Goal: Obtain resource: Download file/media

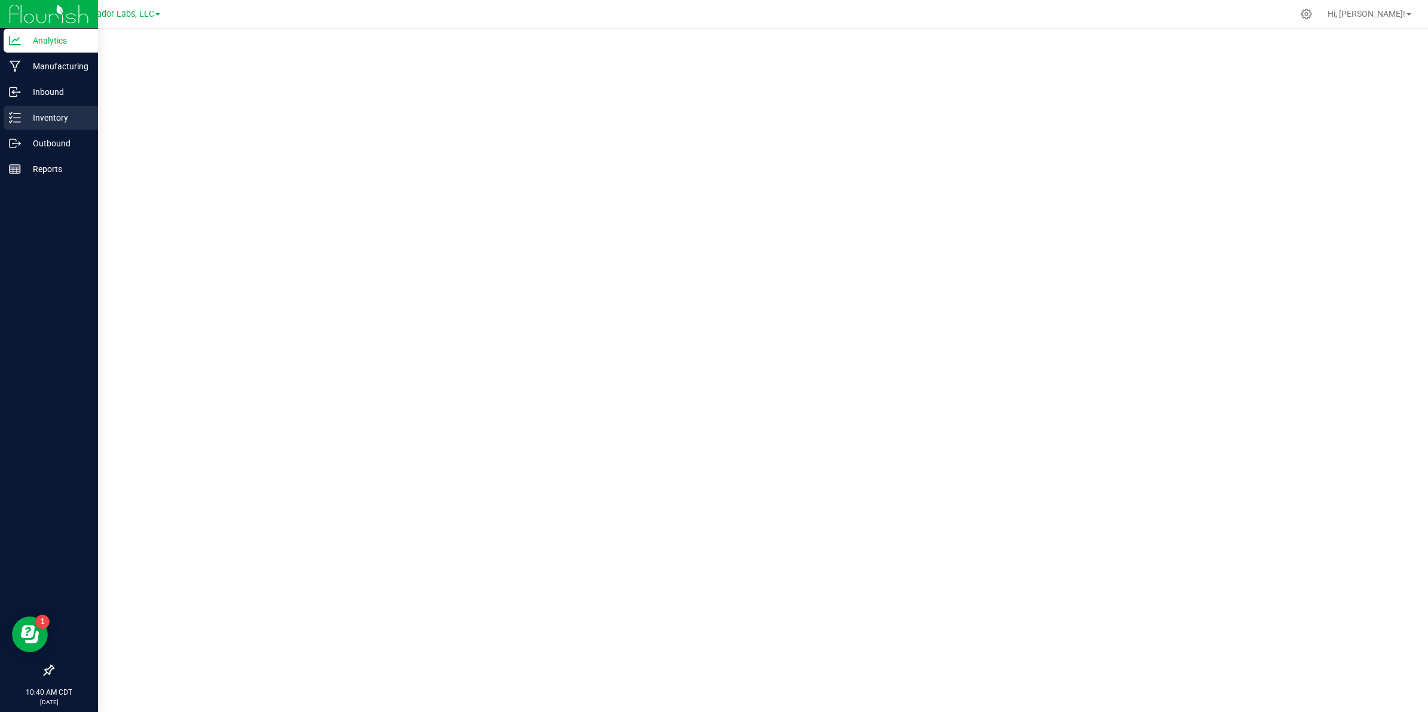
click at [35, 115] on p "Inventory" at bounding box center [57, 118] width 72 height 14
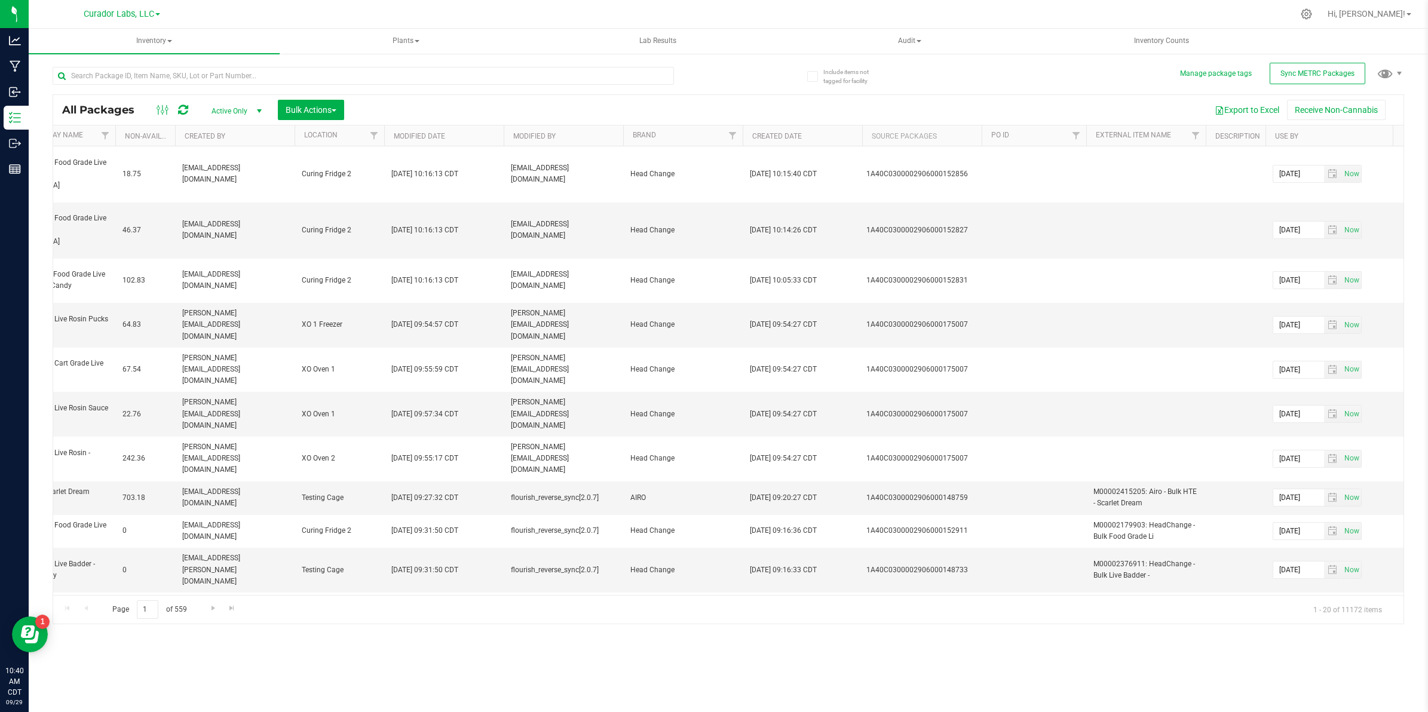
scroll to position [0, 2529]
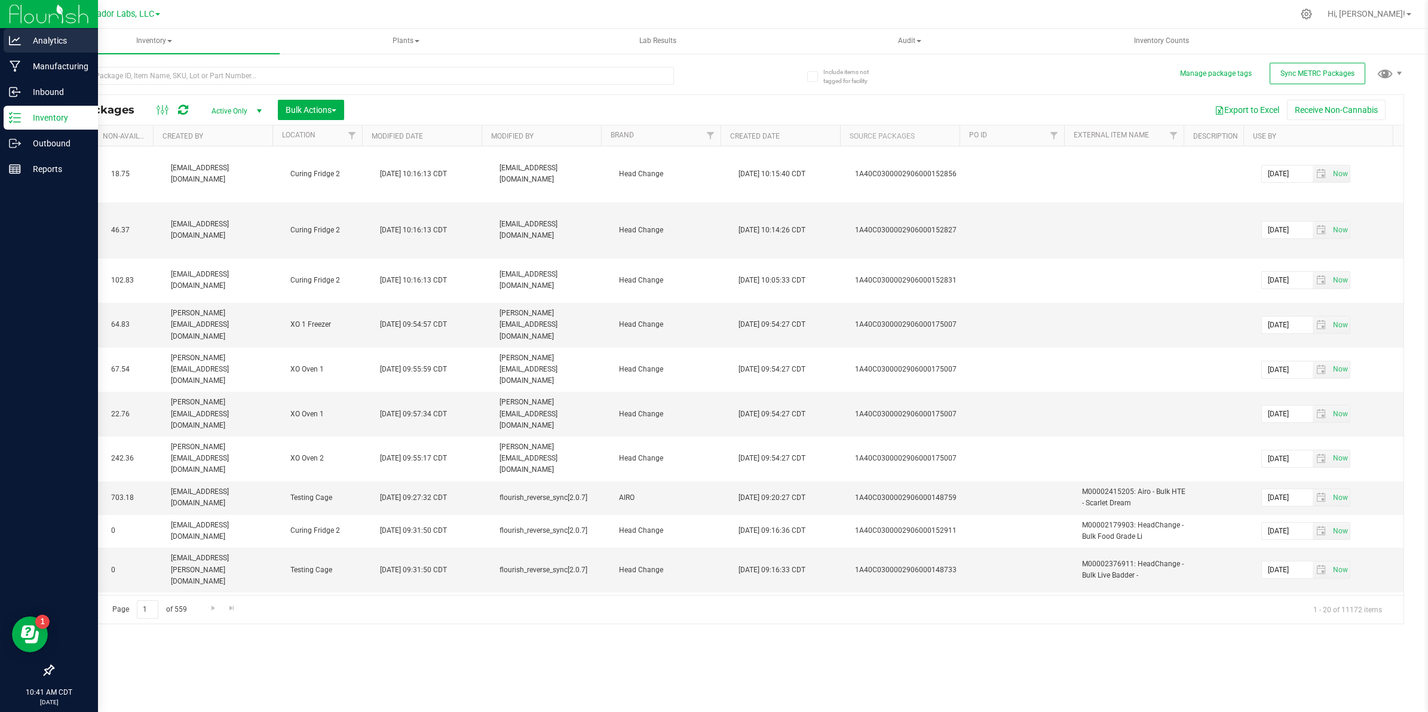
click at [45, 36] on p "Analytics" at bounding box center [57, 40] width 72 height 14
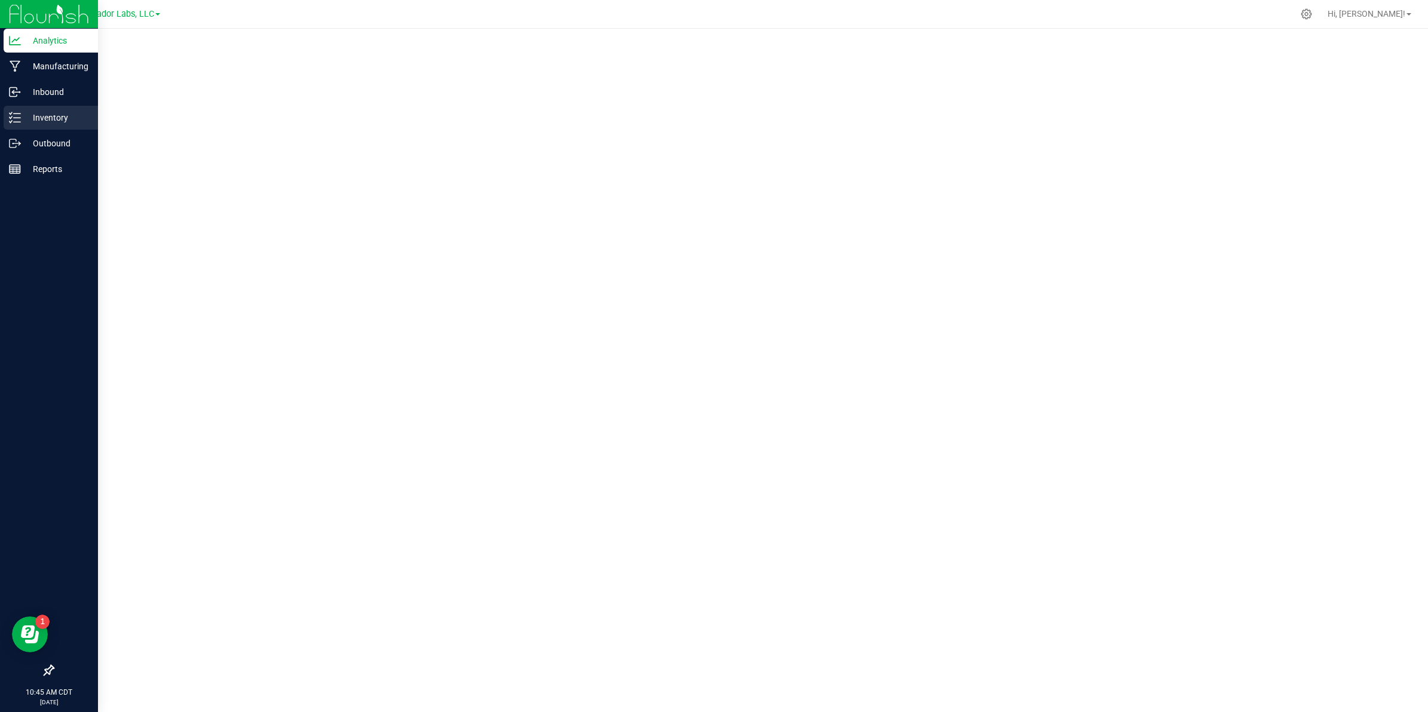
click at [19, 115] on icon at bounding box center [15, 118] width 12 height 12
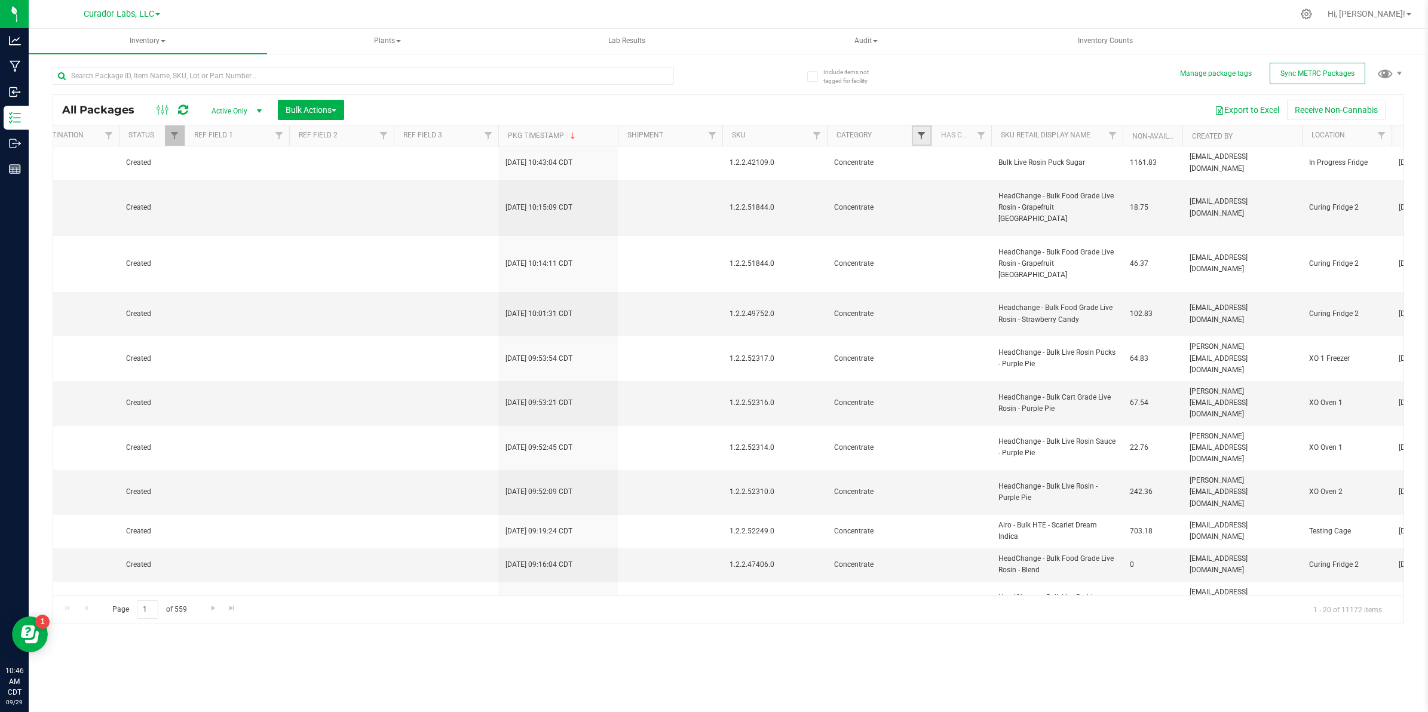
click at [923, 139] on span "Filter" at bounding box center [922, 136] width 10 height 10
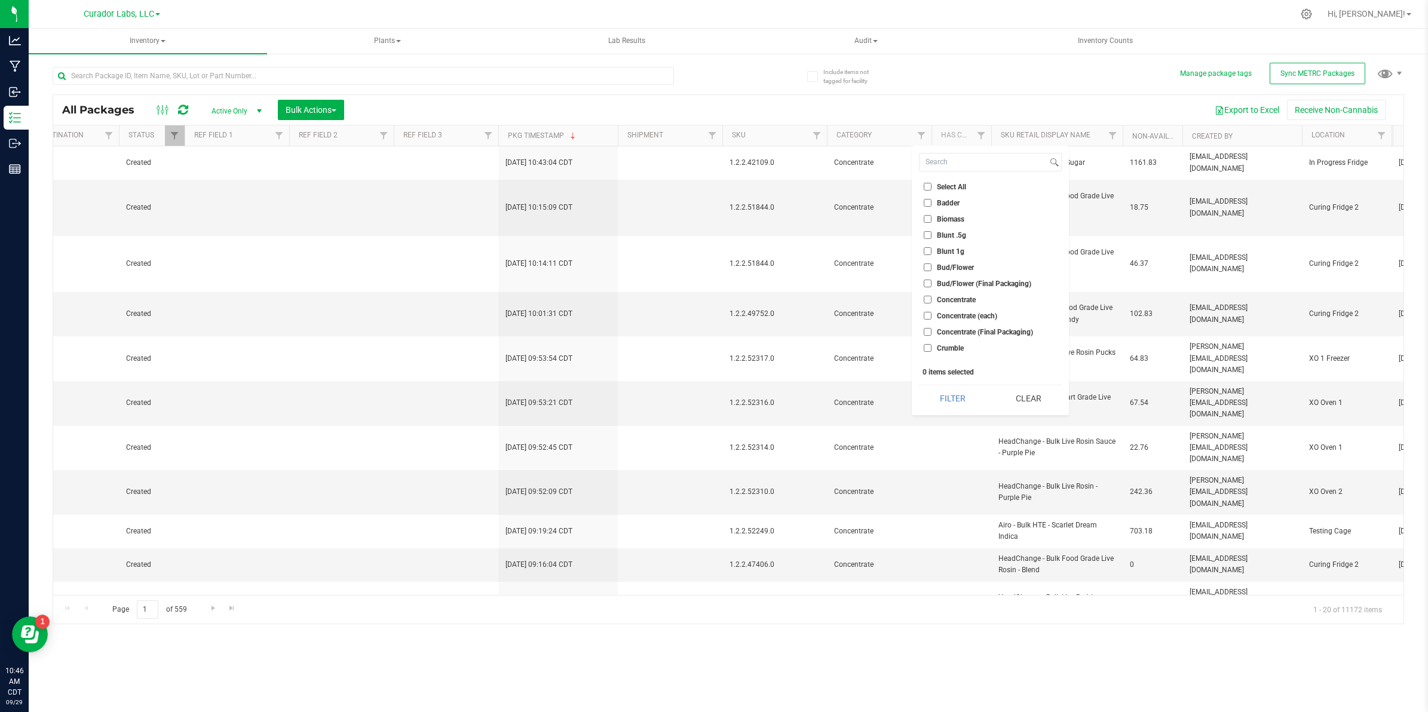
drag, startPoint x: 961, startPoint y: 298, endPoint x: 962, endPoint y: 310, distance: 12.0
click at [961, 299] on span "Concentrate" at bounding box center [956, 299] width 39 height 7
click at [932, 299] on input "Concentrate" at bounding box center [928, 300] width 8 height 8
checkbox input "true"
click at [962, 316] on span "Concentrate (each)" at bounding box center [967, 316] width 60 height 7
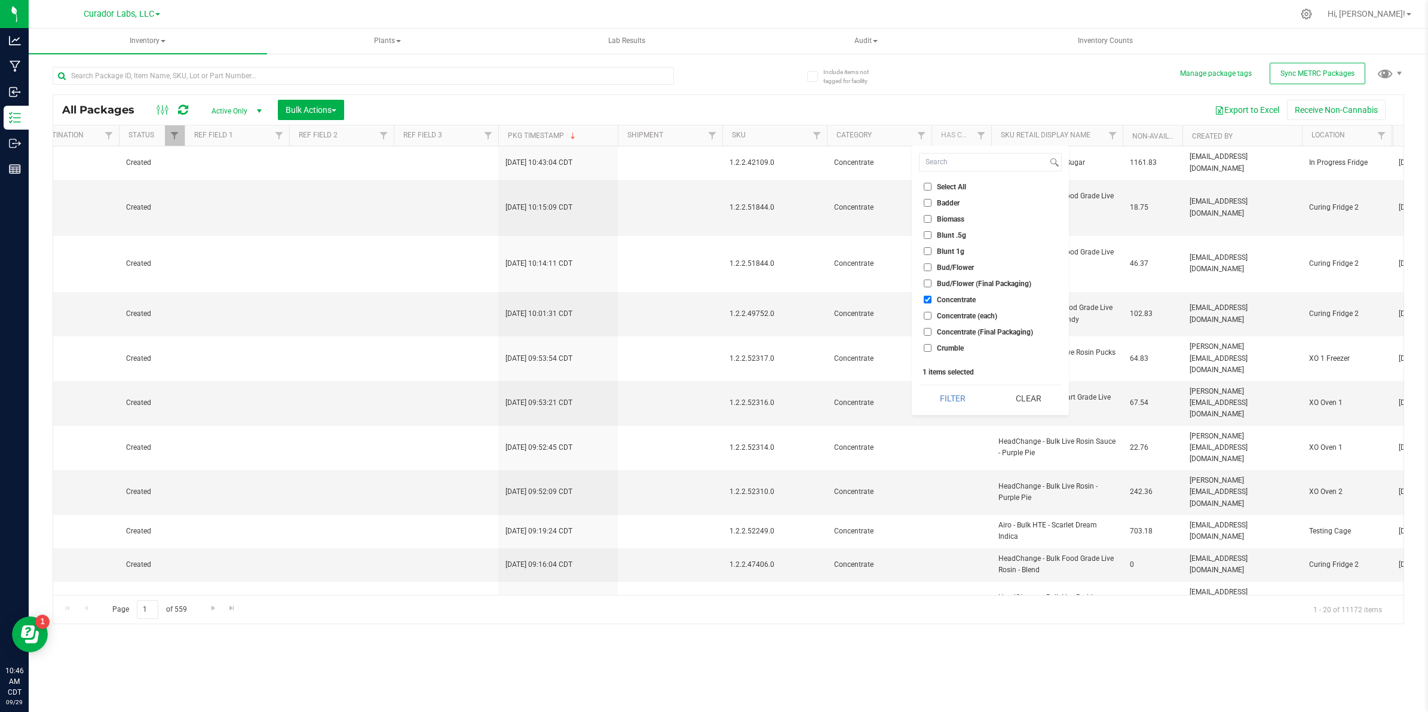
click at [932, 316] on input "Concentrate (each)" at bounding box center [928, 316] width 8 height 8
checkbox input "true"
click at [963, 329] on span "Concentrate (Final Packaging)" at bounding box center [985, 332] width 96 height 7
click at [932, 329] on input "Concentrate (Final Packaging)" at bounding box center [928, 332] width 8 height 8
checkbox input "true"
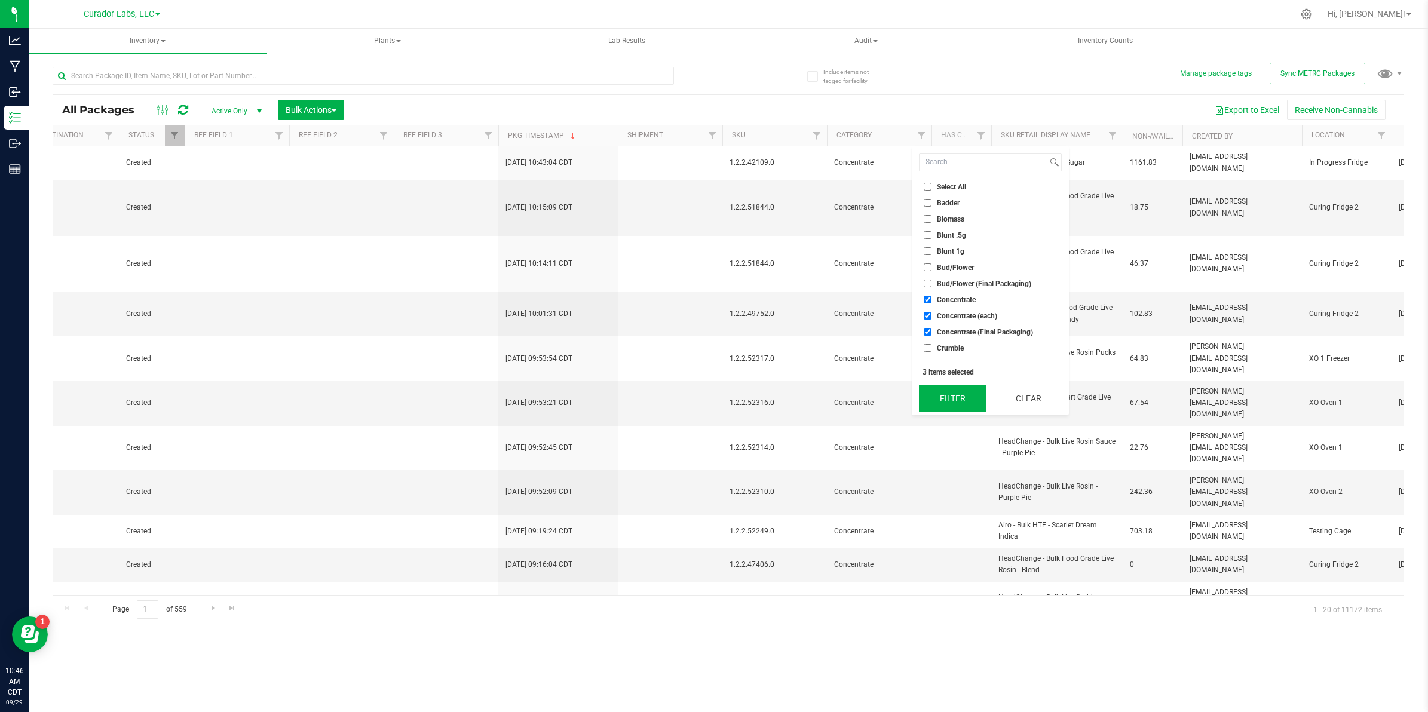
click at [957, 408] on button "Filter" at bounding box center [952, 398] width 67 height 26
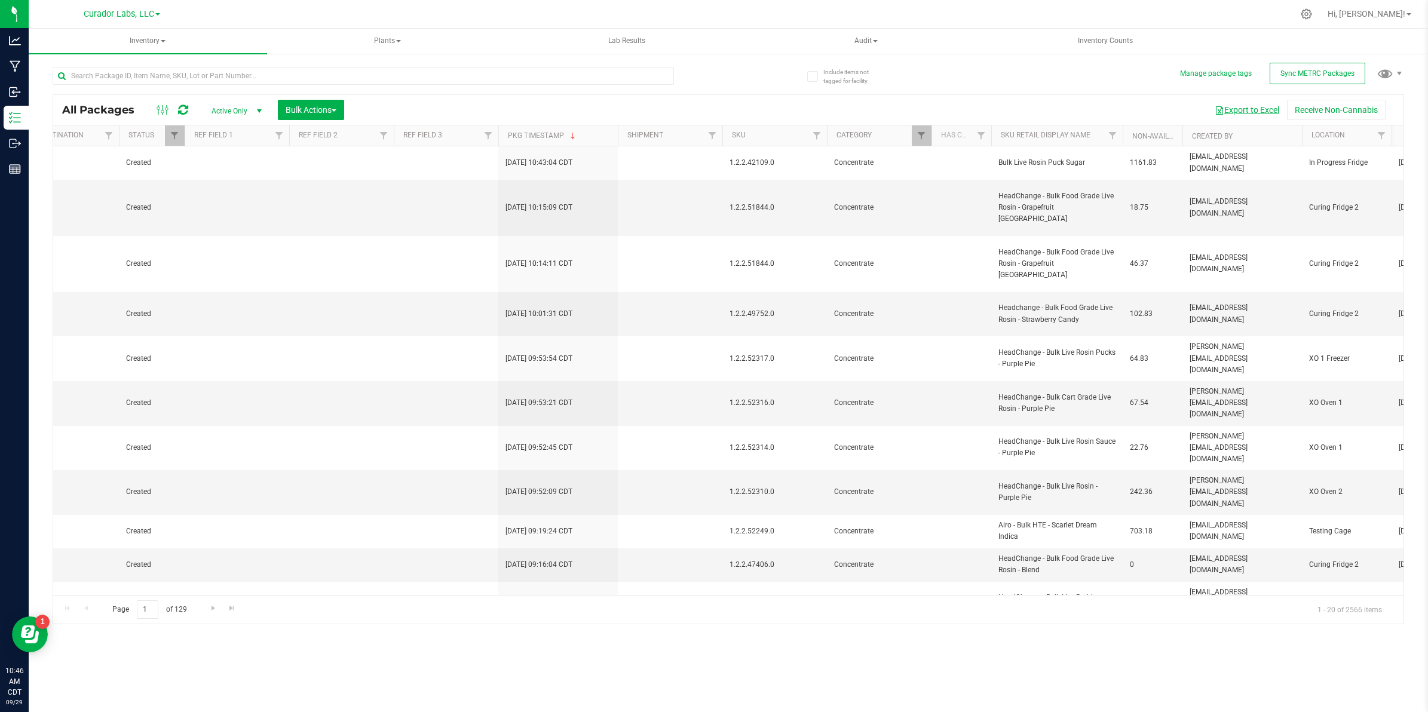
click at [1246, 108] on button "Export to Excel" at bounding box center [1247, 110] width 80 height 20
click at [966, 75] on div "All Packages Active Only Active Only Lab Samples Locked All External Internal B…" at bounding box center [729, 340] width 1352 height 569
click at [920, 133] on span "Filter" at bounding box center [922, 136] width 10 height 10
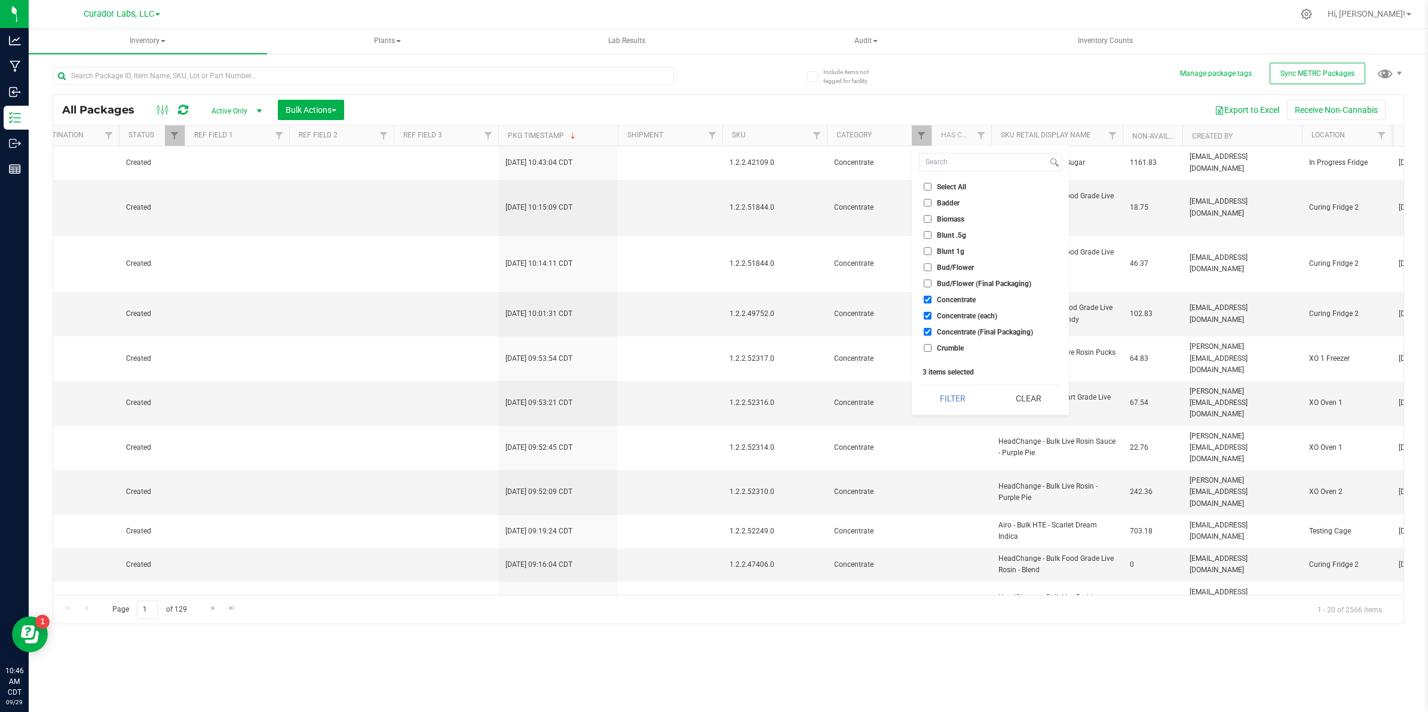
click at [946, 179] on div "Select All Badder Biomass Blunt .5g Blunt 1g Bud/Flower Bud/Flower (Final Packa…" at bounding box center [990, 280] width 157 height 269
click at [945, 183] on span "Select All" at bounding box center [951, 186] width 29 height 7
click at [932, 183] on input "Select All" at bounding box center [928, 187] width 8 height 8
checkbox input "true"
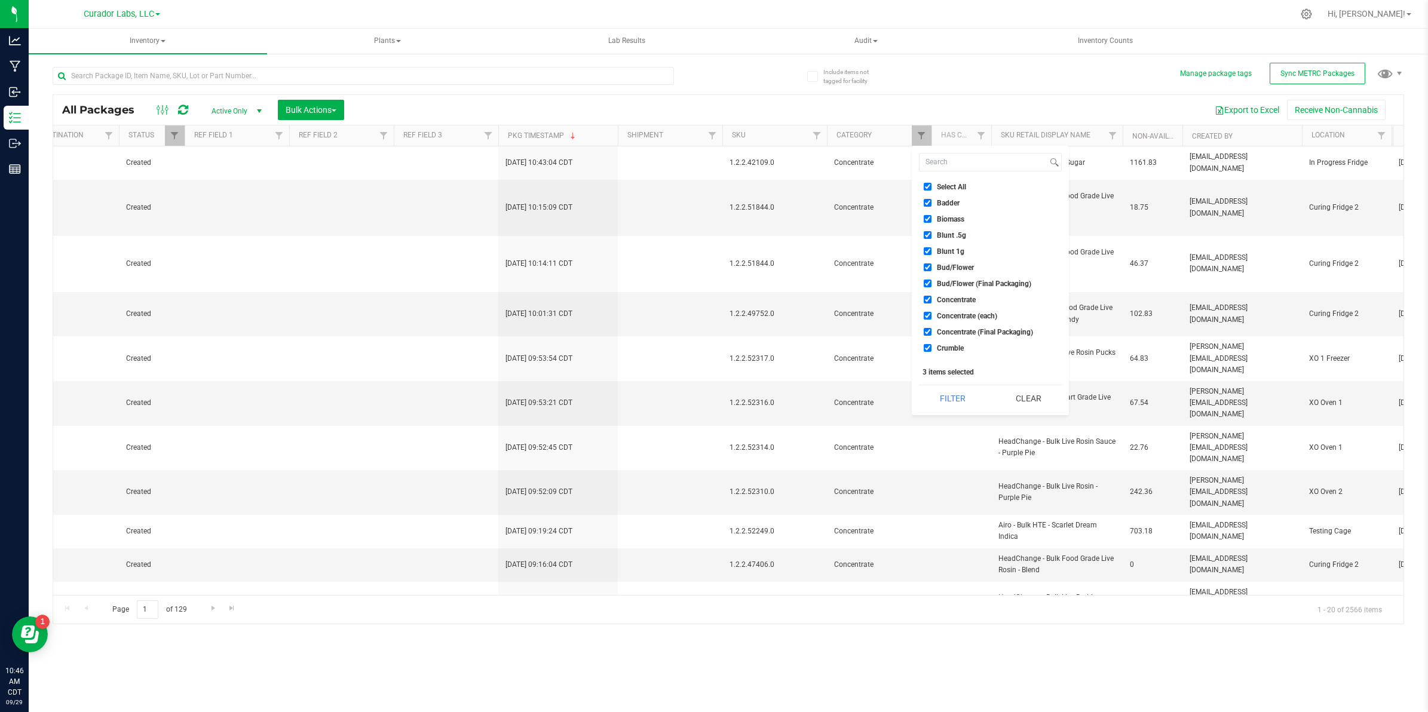
checkbox input "true"
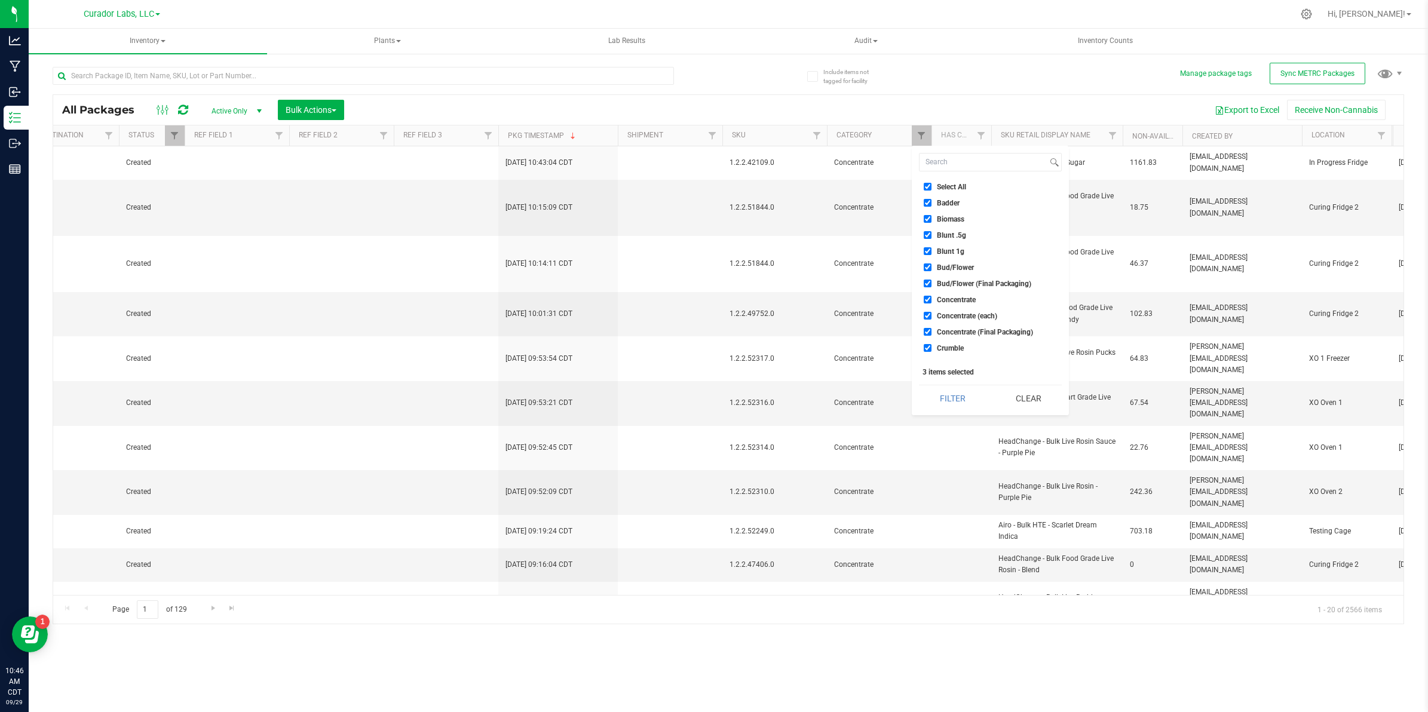
checkbox input "true"
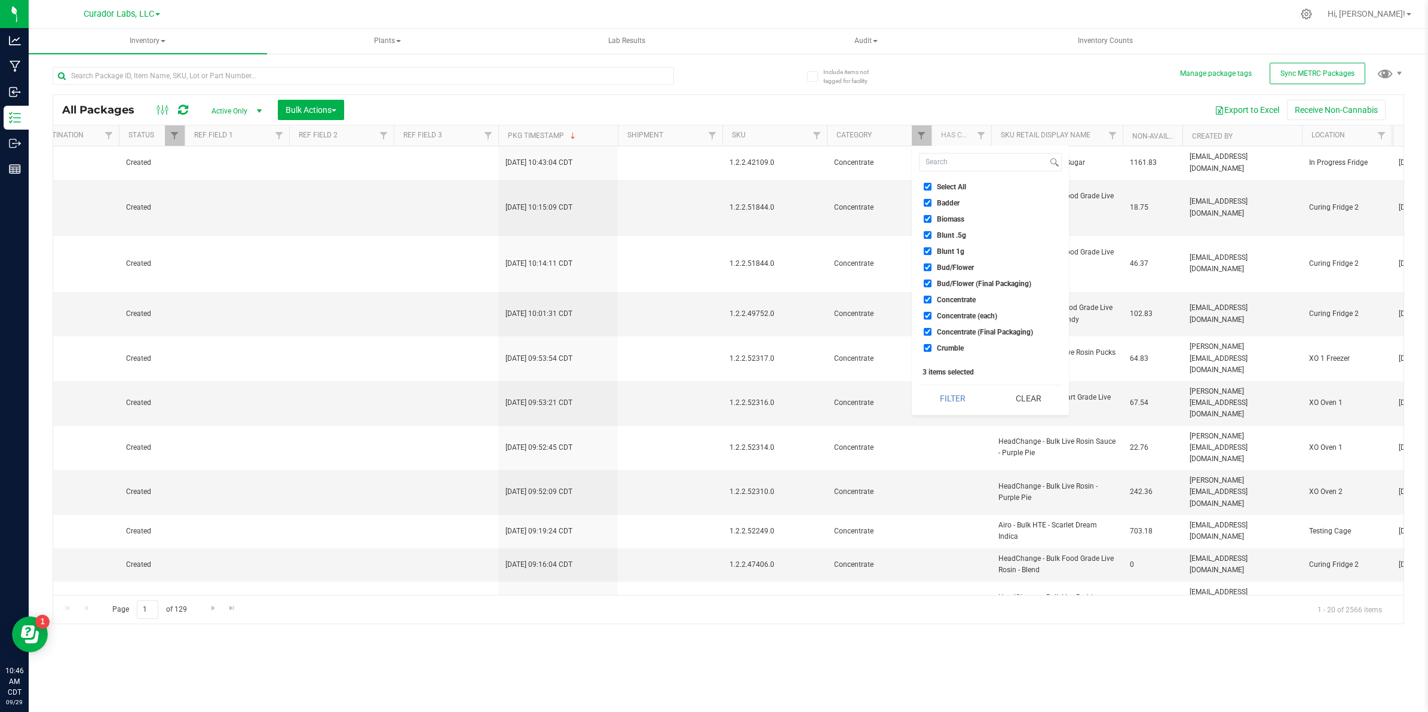
checkbox input "true"
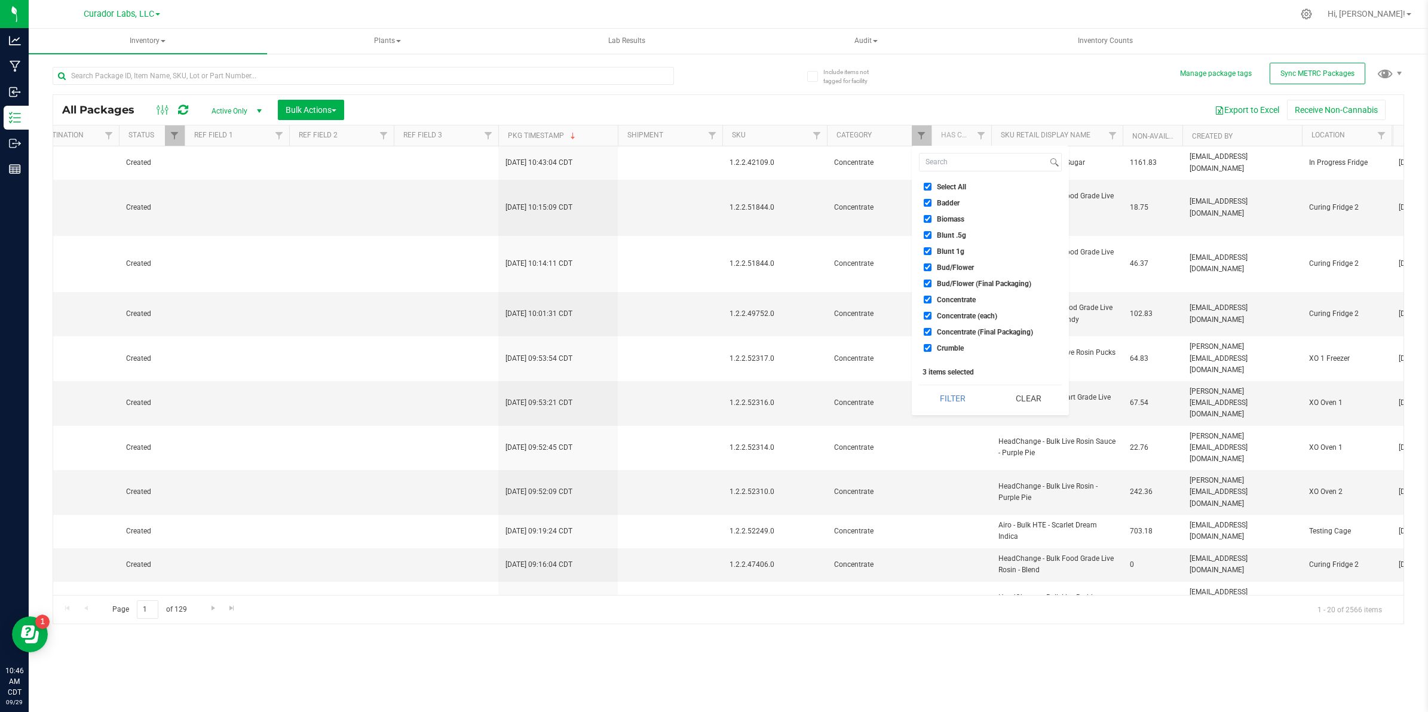
checkbox input "true"
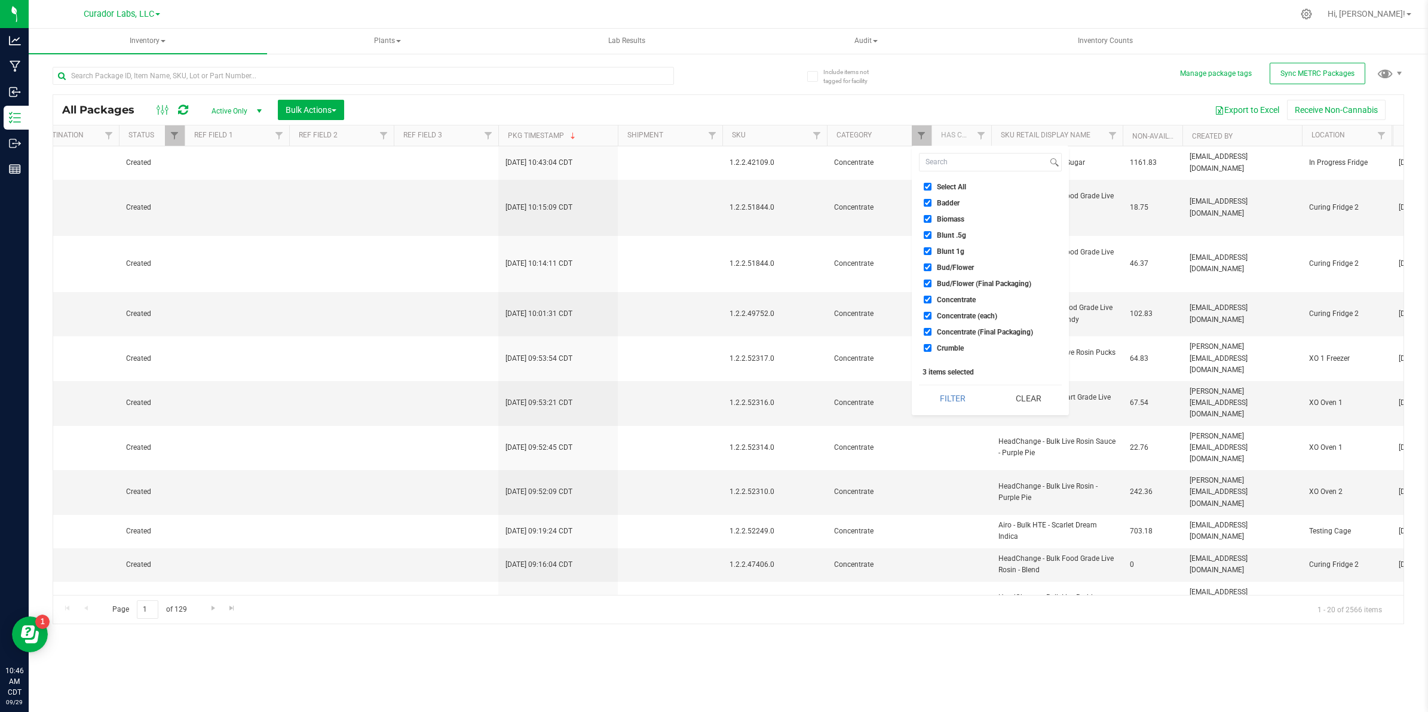
checkbox input "true"
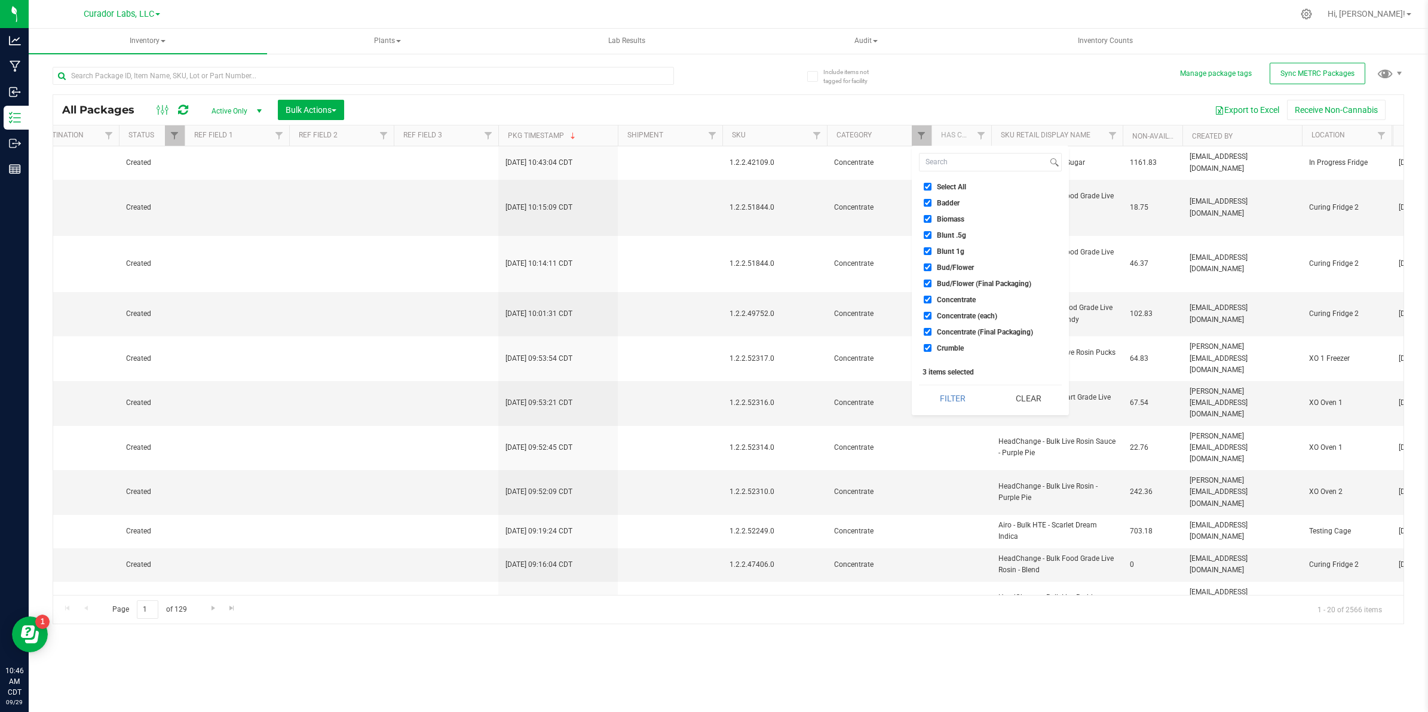
checkbox input "true"
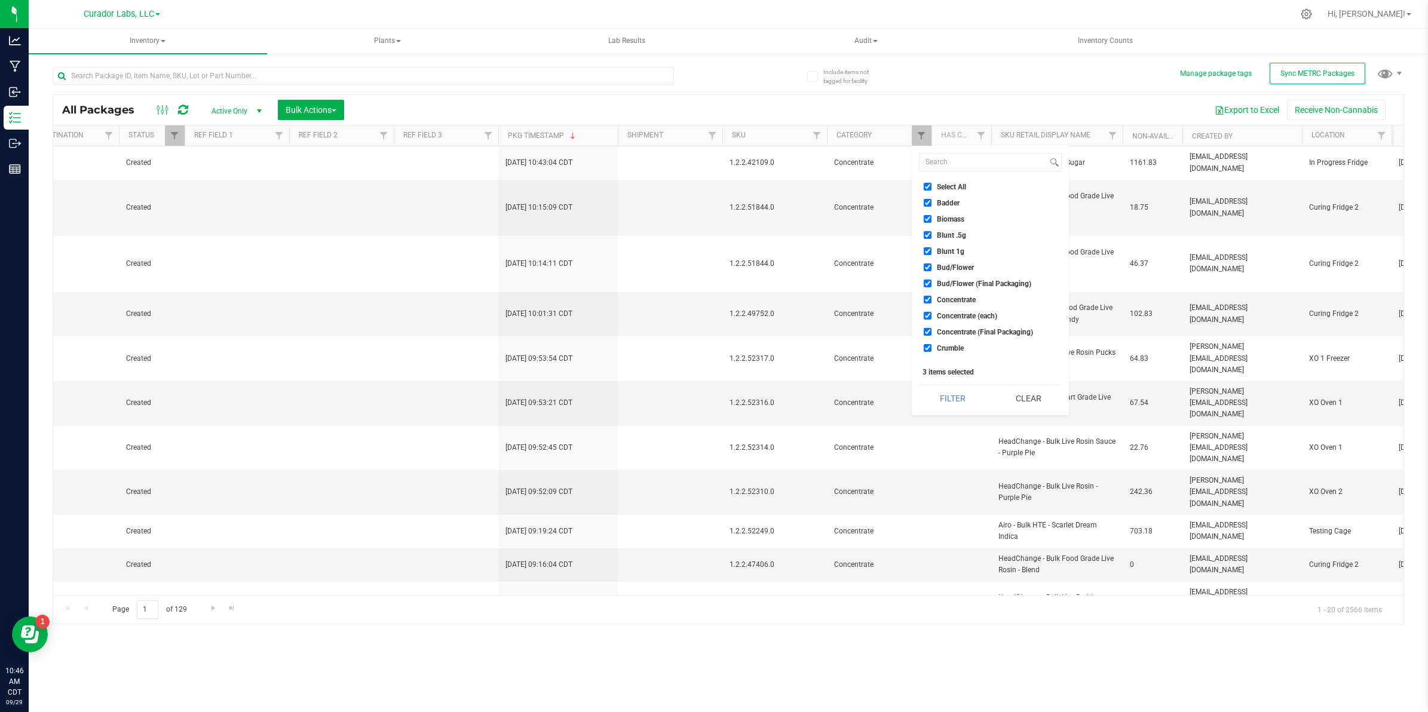
checkbox input "true"
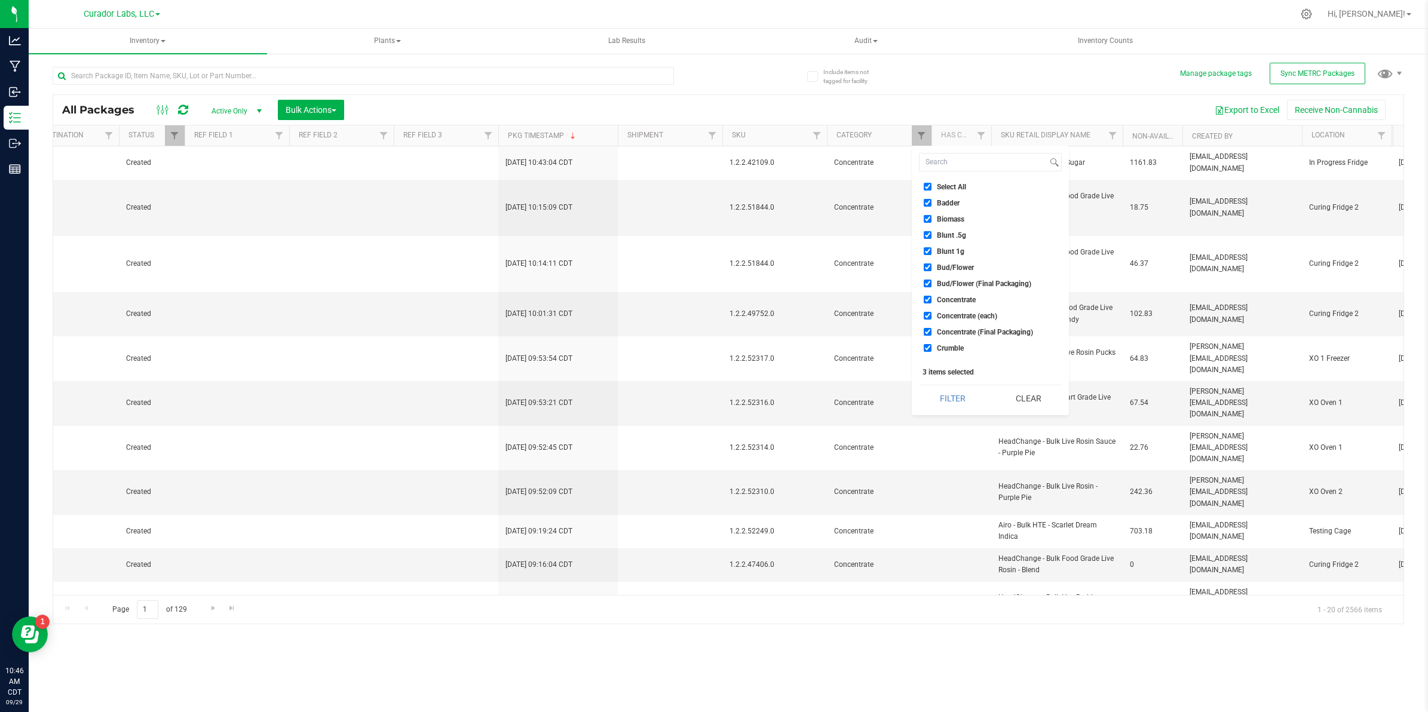
checkbox input "true"
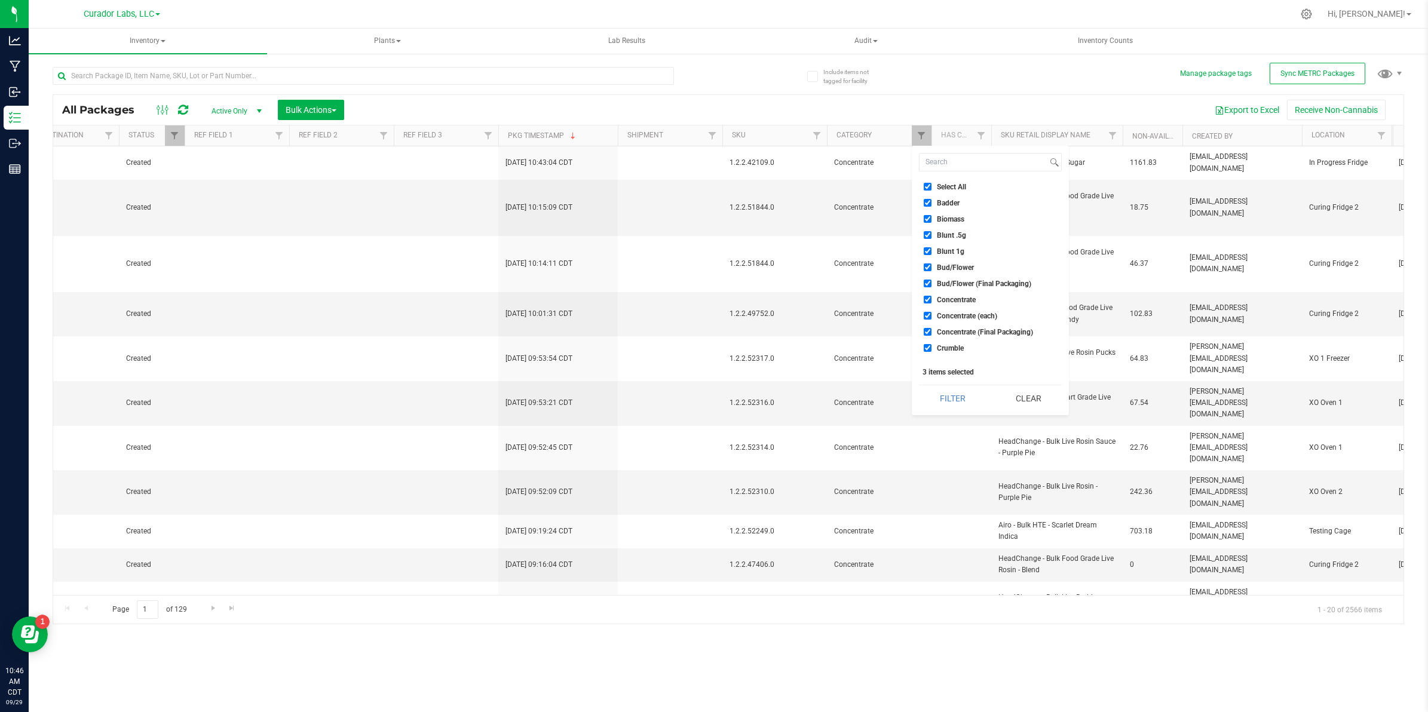
checkbox input "true"
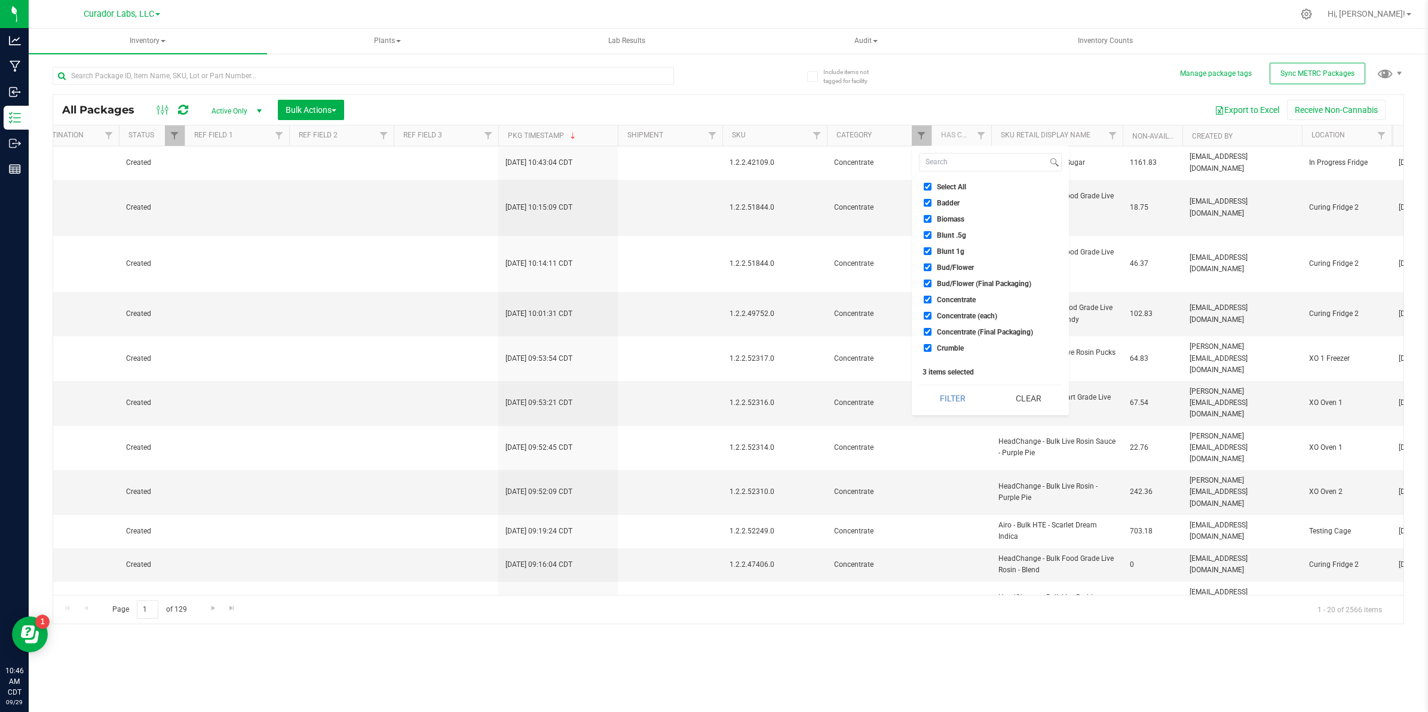
checkbox input "true"
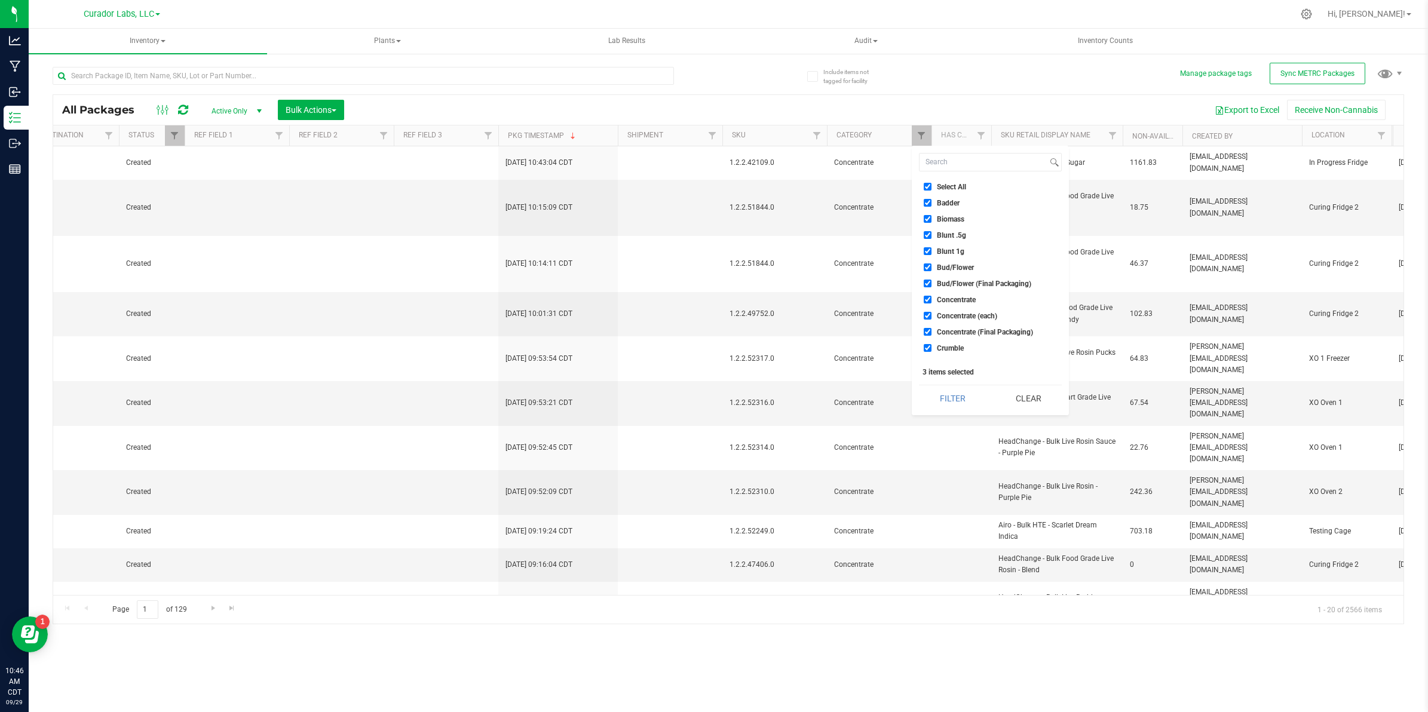
checkbox input "true"
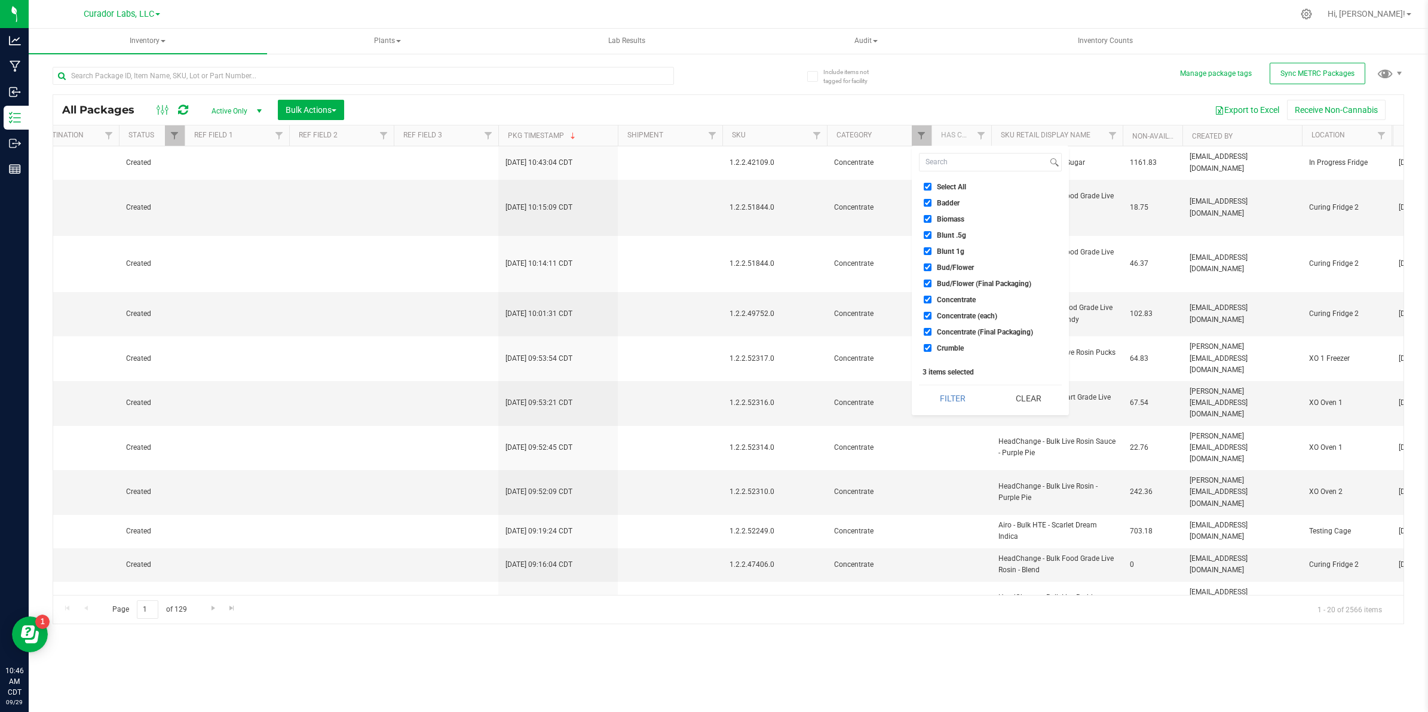
checkbox input "true"
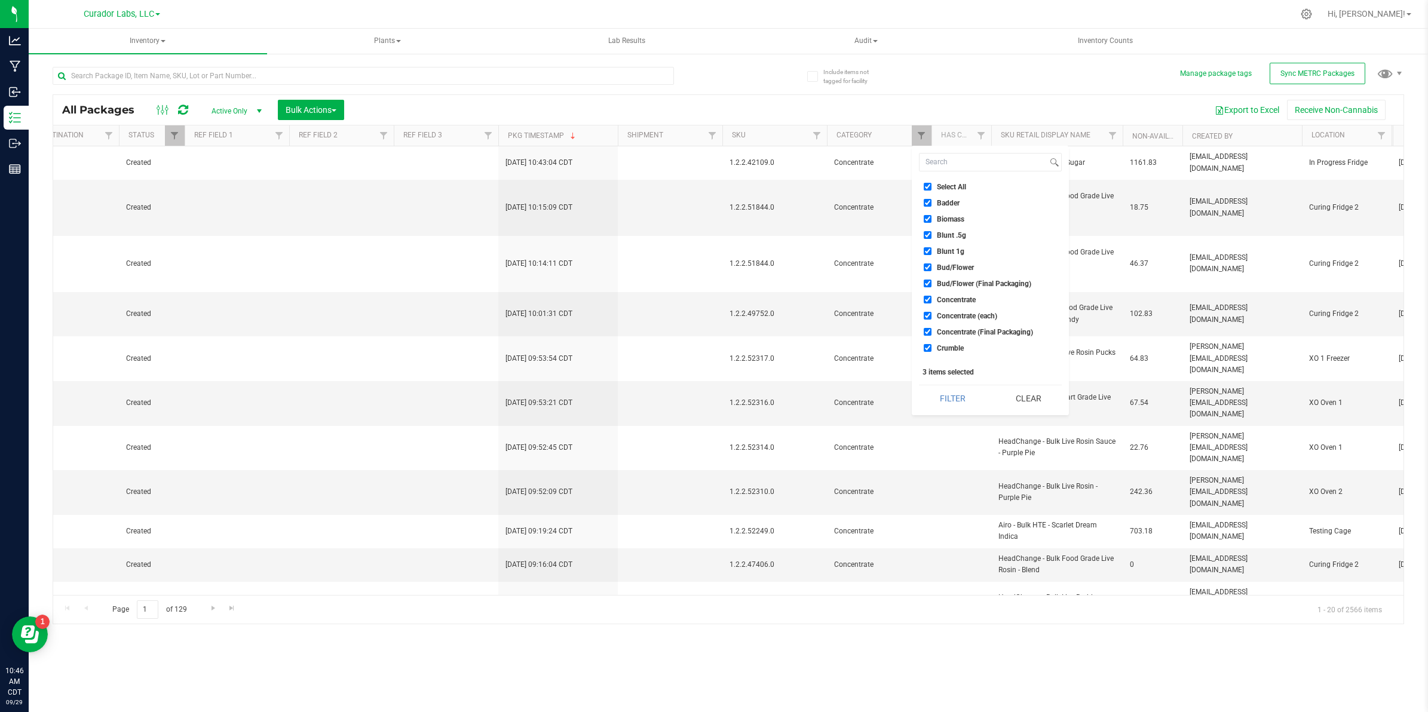
checkbox input "true"
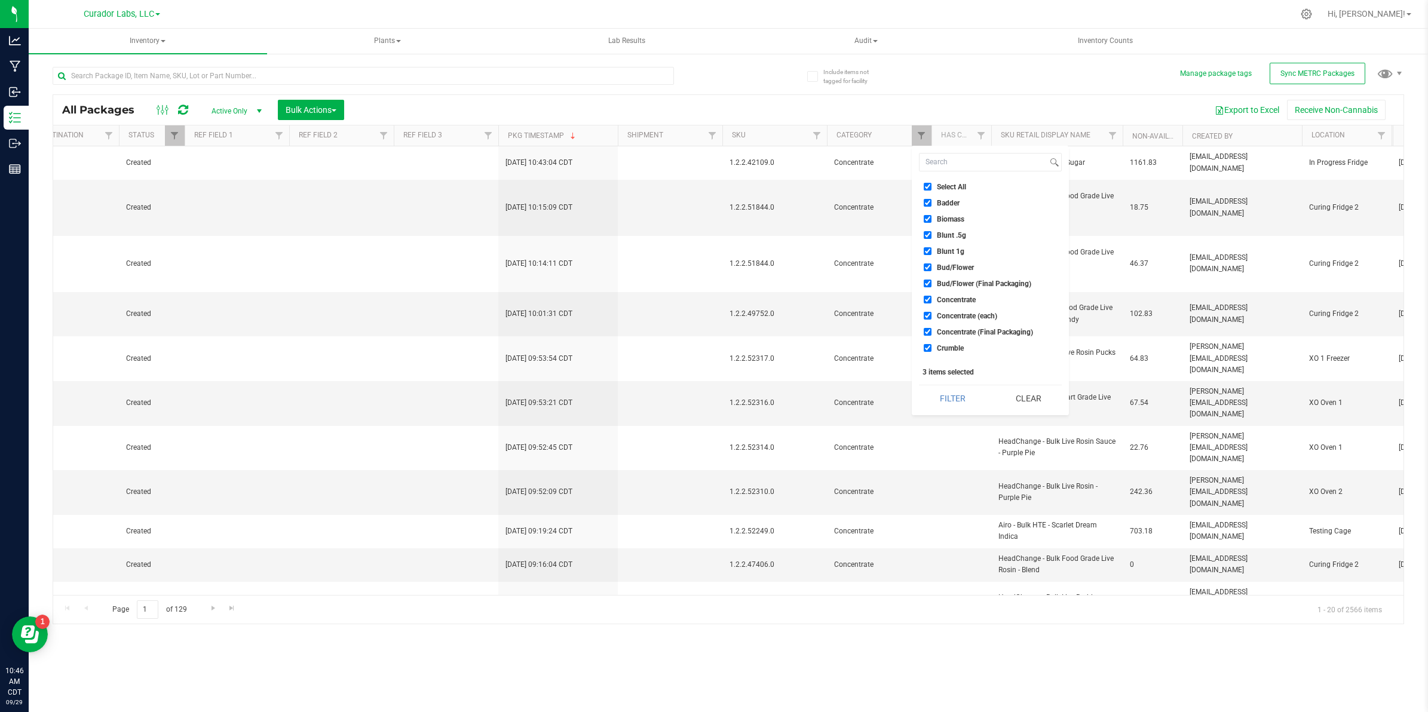
checkbox input "true"
click at [966, 298] on span "Concentrate" at bounding box center [956, 299] width 39 height 7
click at [932, 298] on input "Concentrate" at bounding box center [928, 300] width 8 height 8
checkbox input "false"
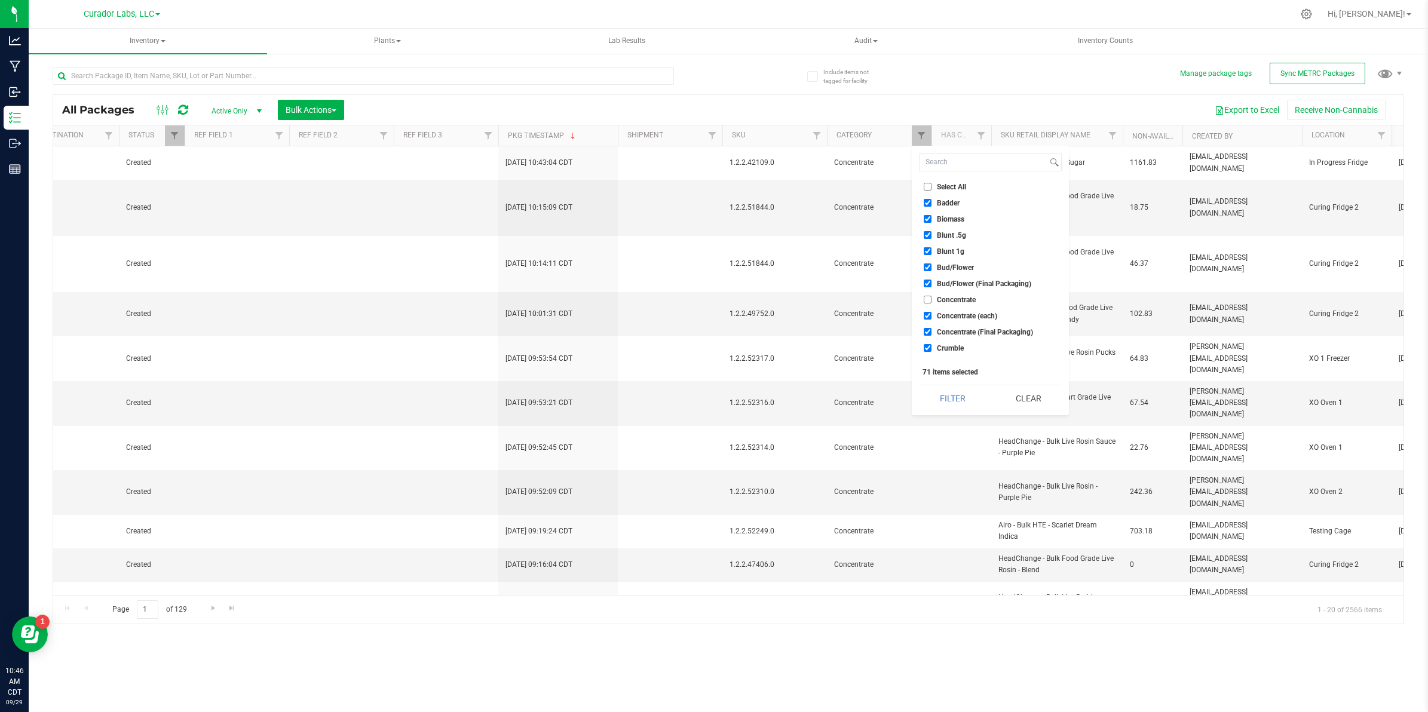
checkbox input "false"
click at [969, 316] on span "Concentrate (each)" at bounding box center [967, 316] width 60 height 7
click at [932, 316] on input "Concentrate (each)" at bounding box center [928, 316] width 8 height 8
checkbox input "false"
click at [965, 330] on span "Concentrate (Final Packaging)" at bounding box center [985, 332] width 96 height 7
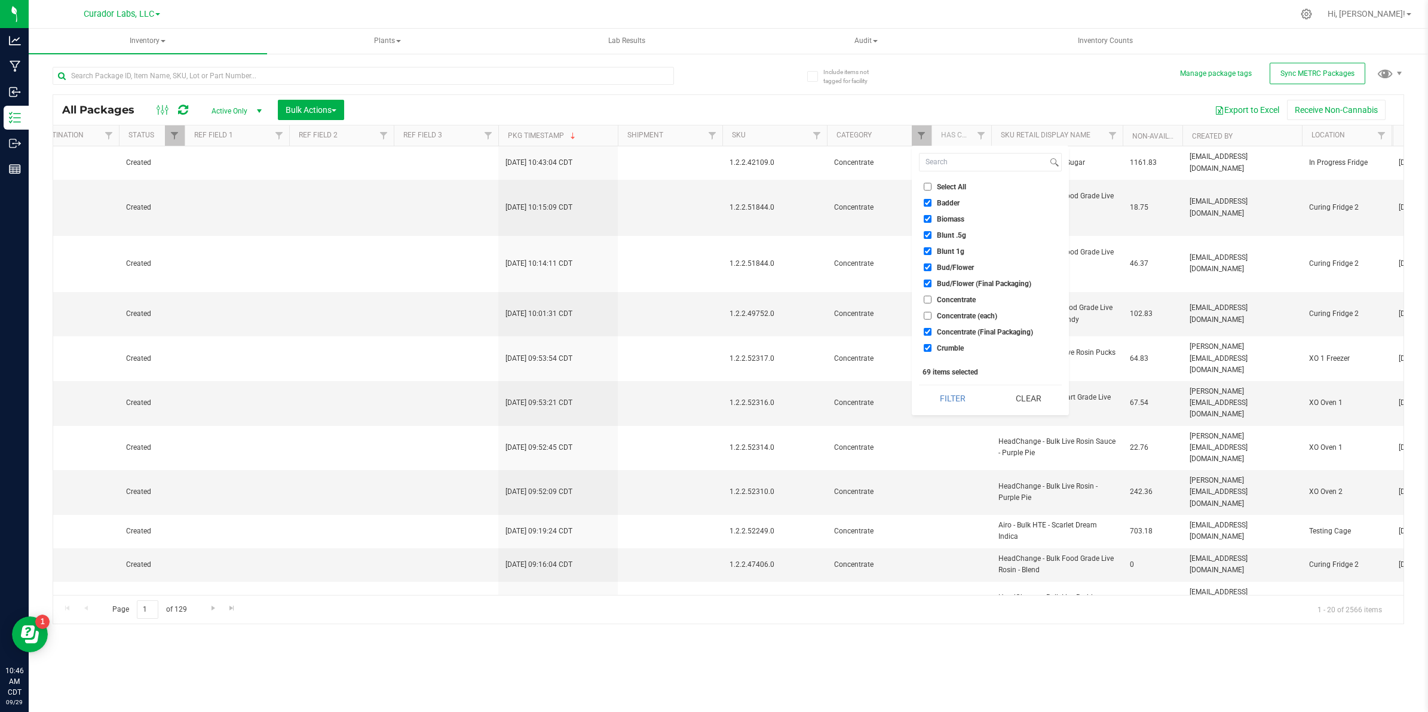
click at [932, 330] on input "Concentrate (Final Packaging)" at bounding box center [928, 332] width 8 height 8
checkbox input "false"
click at [959, 399] on button "Filter" at bounding box center [952, 398] width 67 height 26
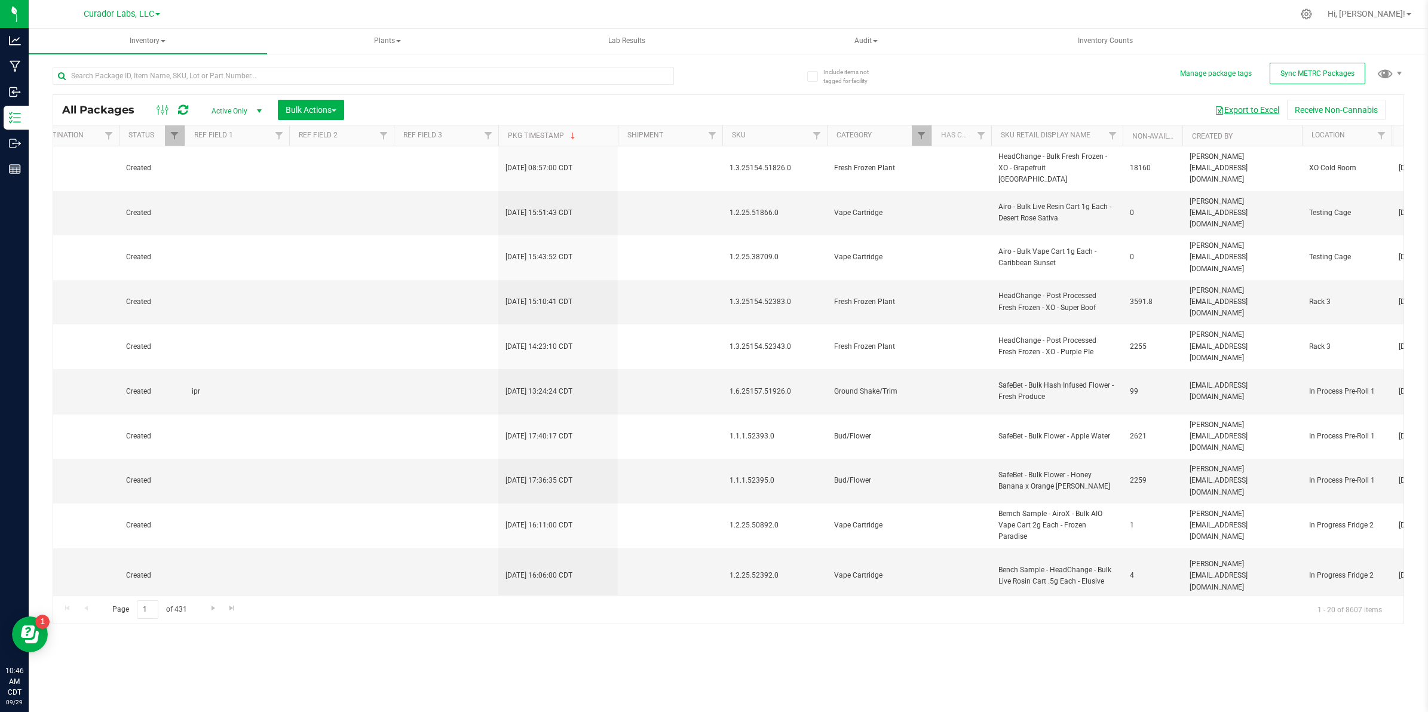
click at [1244, 108] on button "Export to Excel" at bounding box center [1247, 110] width 80 height 20
drag, startPoint x: 855, startPoint y: 102, endPoint x: 864, endPoint y: 109, distance: 11.9
click at [855, 102] on div "Export to Excel Receive Non-Cannabis" at bounding box center [874, 110] width 1042 height 20
click at [917, 136] on span "Filter" at bounding box center [922, 136] width 10 height 10
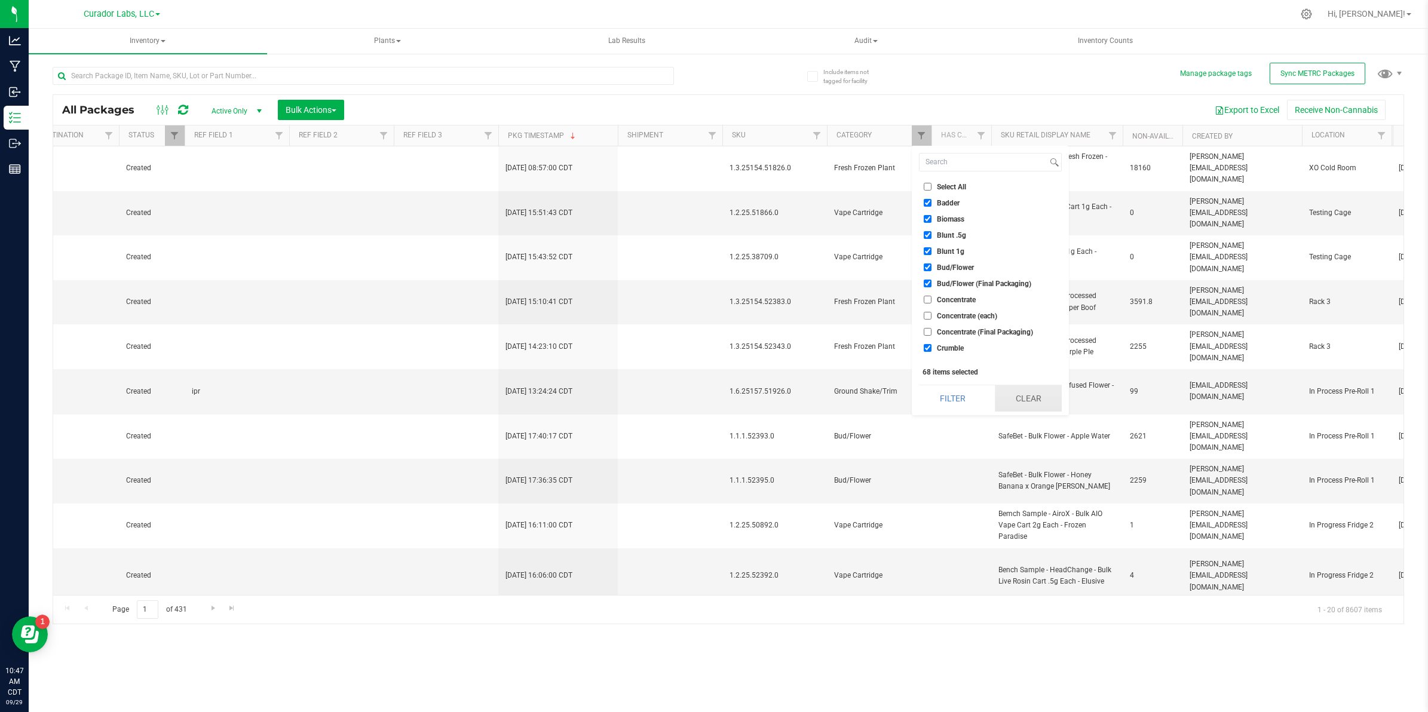
click at [1024, 404] on button "Clear" at bounding box center [1029, 398] width 68 height 26
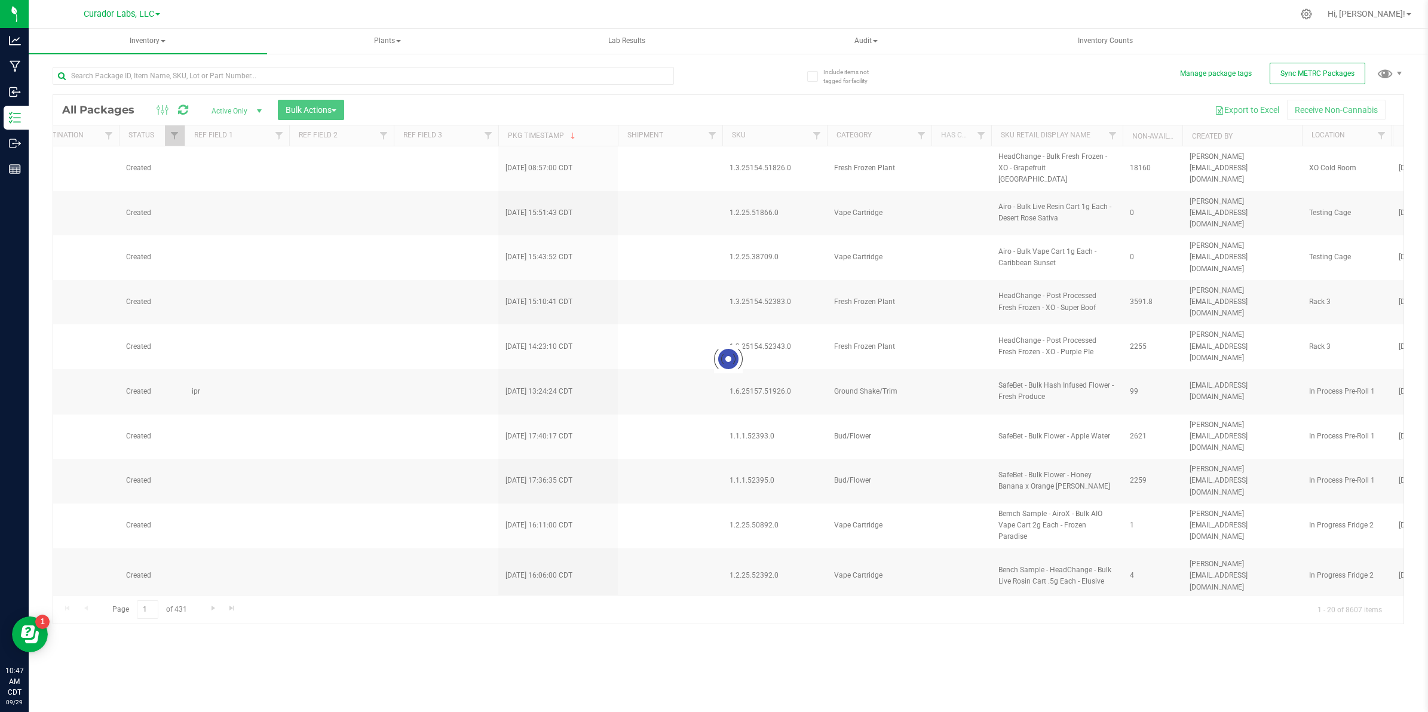
click at [712, 134] on div at bounding box center [728, 359] width 1350 height 529
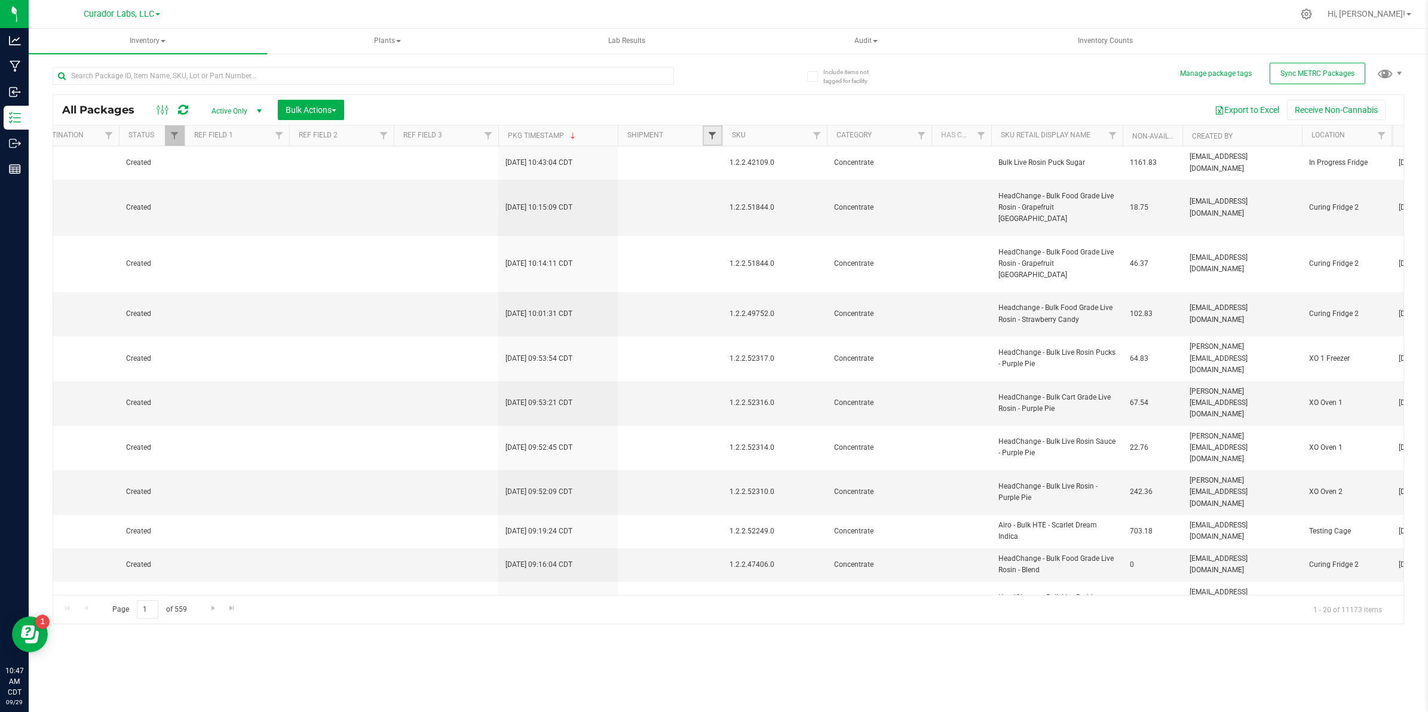
click at [710, 139] on span "Filter" at bounding box center [712, 136] width 10 height 10
type input "202509"
click at [736, 192] on button "Filter" at bounding box center [738, 193] width 57 height 26
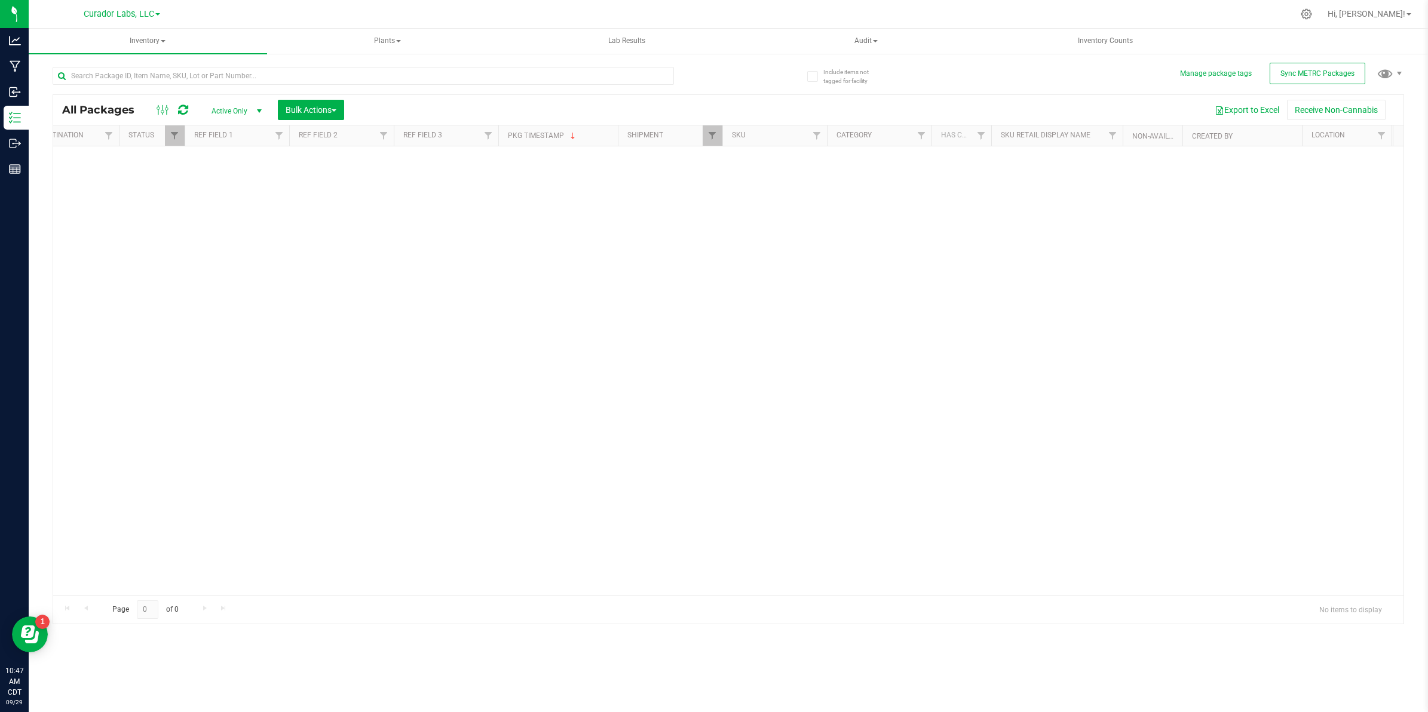
click at [232, 111] on span "Active Only" at bounding box center [234, 111] width 66 height 17
click at [225, 187] on li "All" at bounding box center [234, 185] width 65 height 18
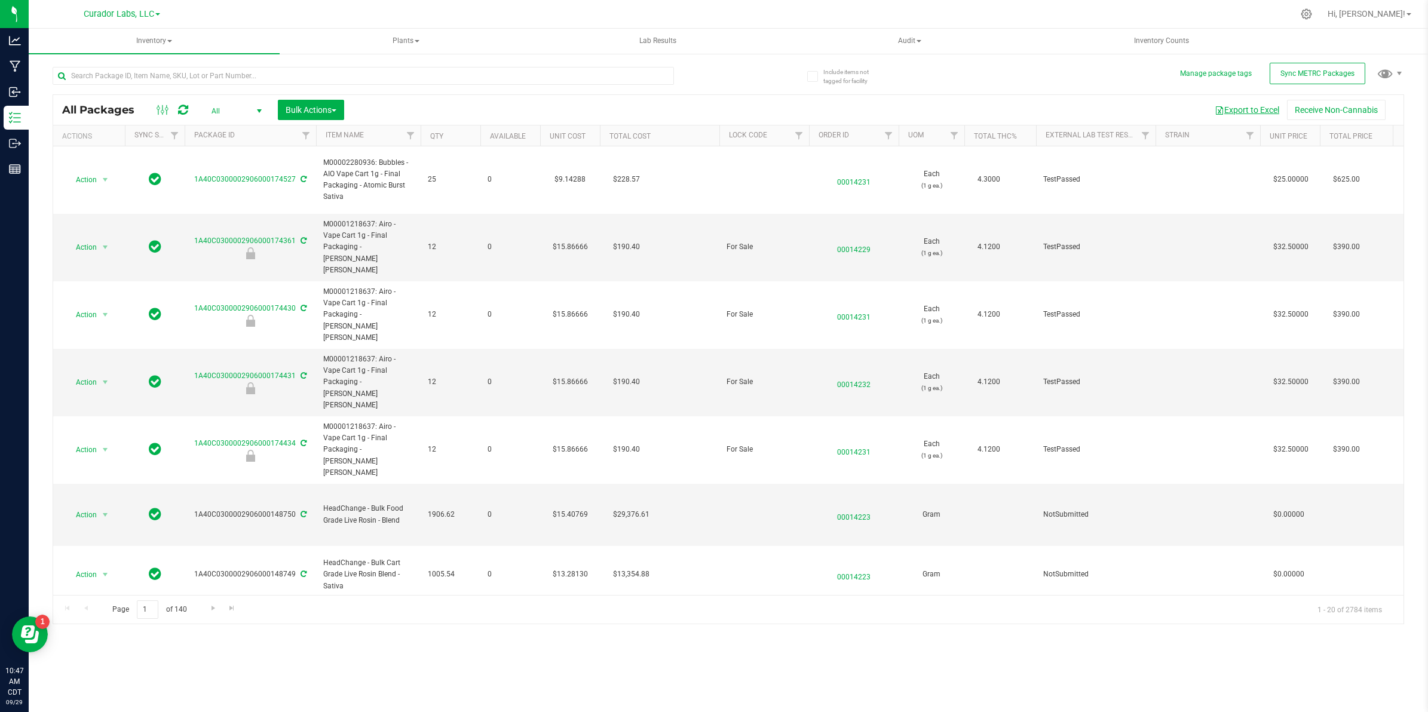
click at [1221, 109] on button "Export to Excel" at bounding box center [1247, 110] width 80 height 20
